Goal: Information Seeking & Learning: Learn about a topic

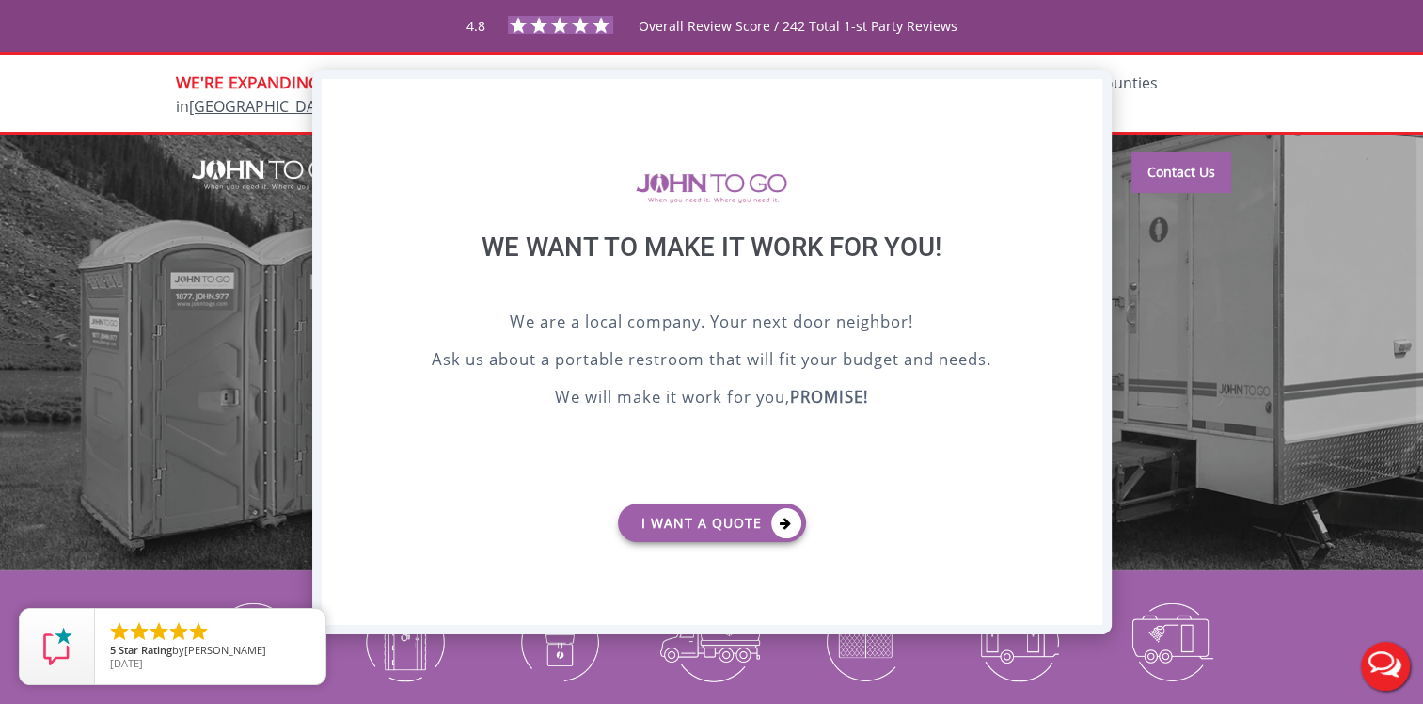
drag, startPoint x: 1107, startPoint y: 96, endPoint x: 1096, endPoint y: 96, distance: 11.3
click at [1107, 96] on div "X We want to make it work for you! We are a local company. Your next door neigh…" at bounding box center [711, 352] width 799 height 564
click at [1095, 95] on div "X" at bounding box center [1086, 95] width 29 height 32
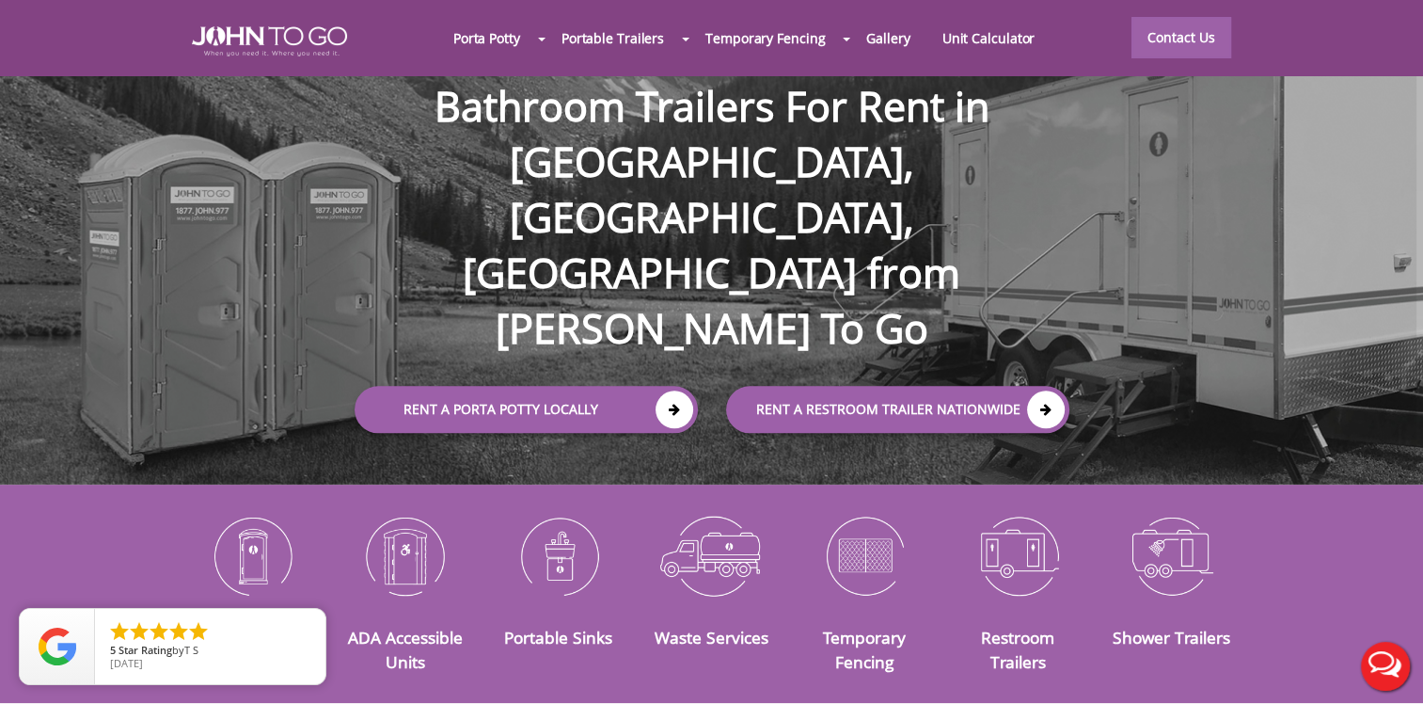
scroll to position [188, 0]
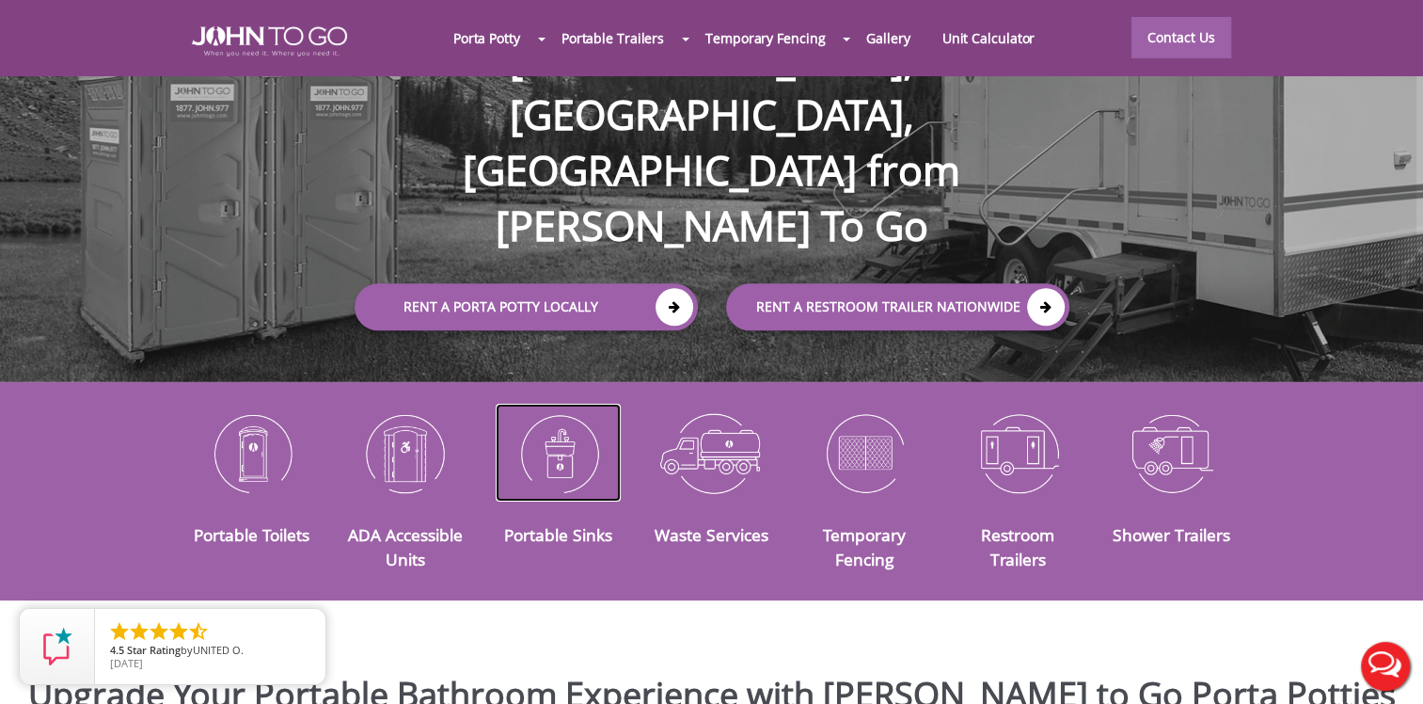
click at [549, 446] on img at bounding box center [558, 453] width 125 height 98
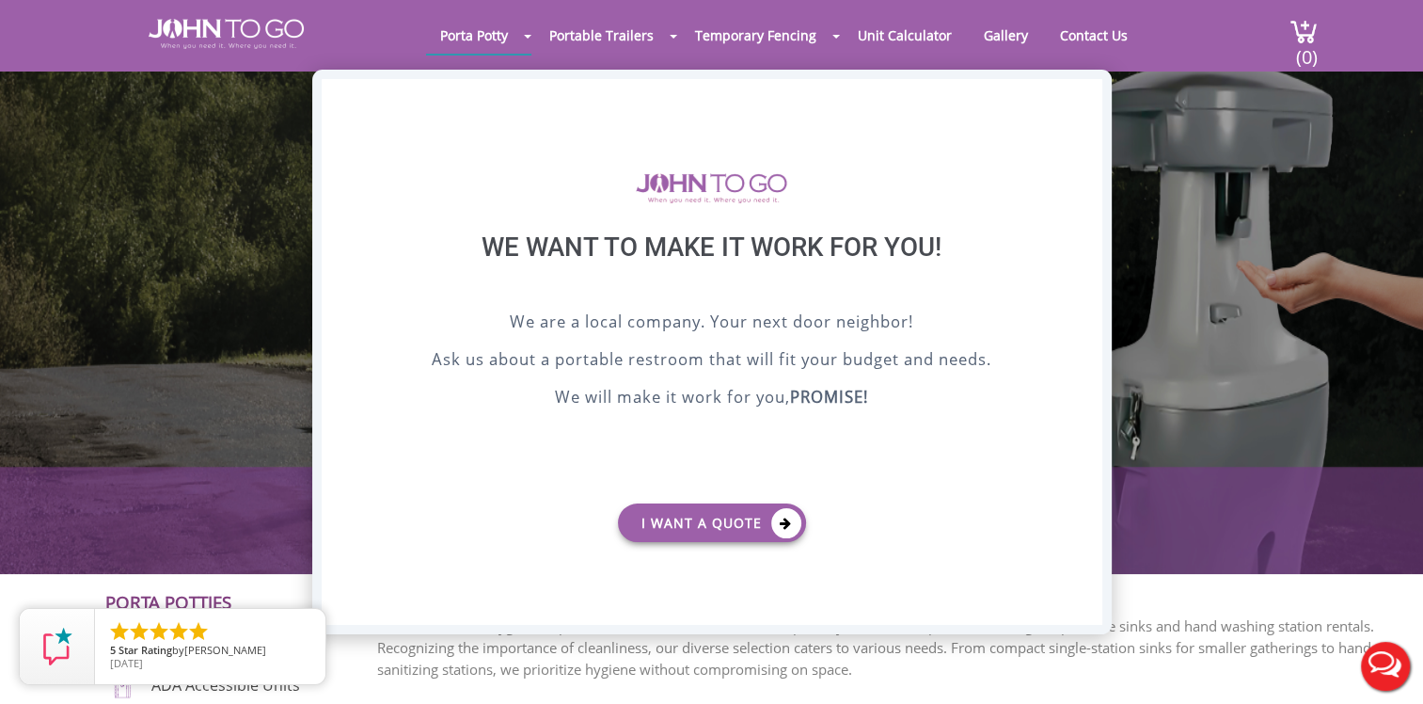
click at [1080, 97] on div "X" at bounding box center [1086, 95] width 29 height 32
